Goal: Task Accomplishment & Management: Manage account settings

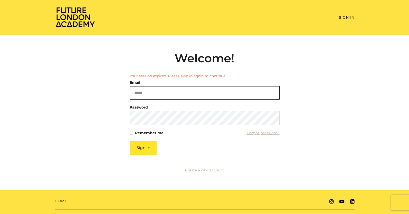
click at [138, 87] on input "Email" at bounding box center [205, 93] width 150 height 14
type input "**********"
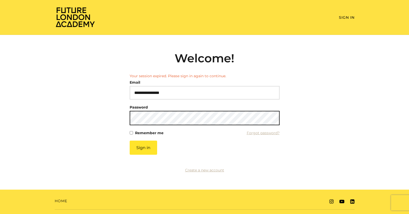
click at [130, 141] on button "Sign in" at bounding box center [143, 148] width 27 height 14
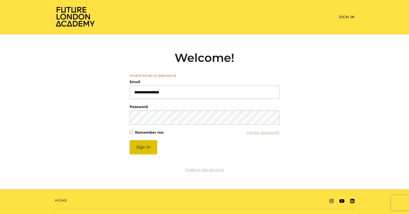
click at [145, 151] on button "Sign in" at bounding box center [143, 147] width 27 height 14
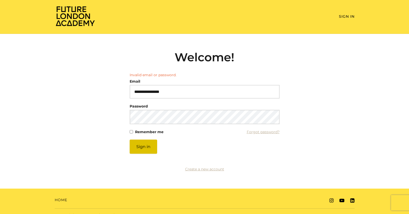
scroll to position [1, 0]
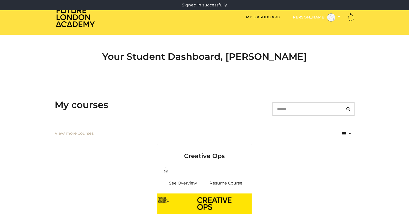
click at [320, 18] on button "Joselyn D" at bounding box center [316, 17] width 52 height 9
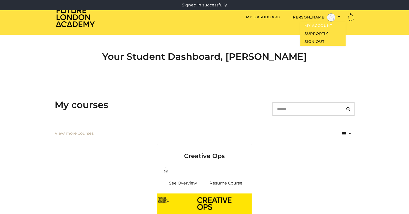
click at [317, 26] on link "My Account" at bounding box center [322, 26] width 45 height 8
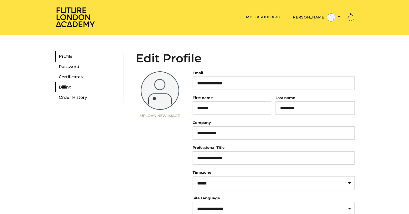
click at [69, 87] on link "Billing" at bounding box center [89, 87] width 69 height 10
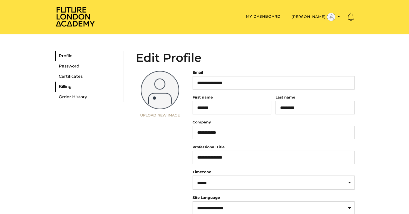
scroll to position [0, 0]
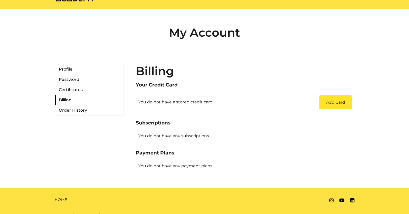
scroll to position [34, 0]
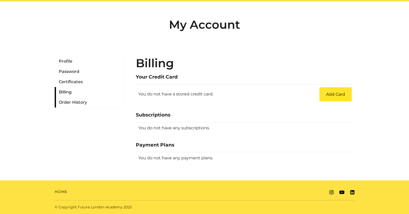
click at [72, 103] on link "Order History" at bounding box center [89, 102] width 69 height 10
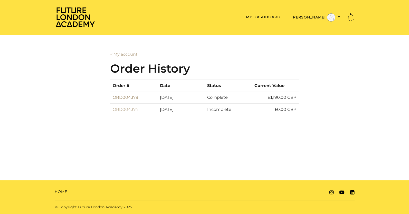
click at [124, 99] on link "ORD004378" at bounding box center [125, 97] width 25 height 5
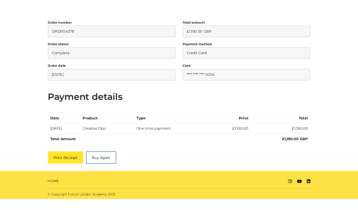
scroll to position [81, 0]
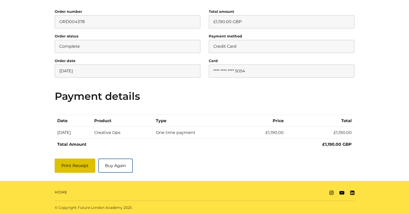
click at [82, 166] on button "Print Receipt" at bounding box center [75, 166] width 41 height 14
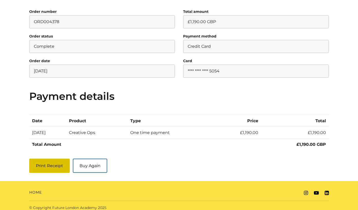
scroll to position [0, 0]
